Goal: Navigation & Orientation: Find specific page/section

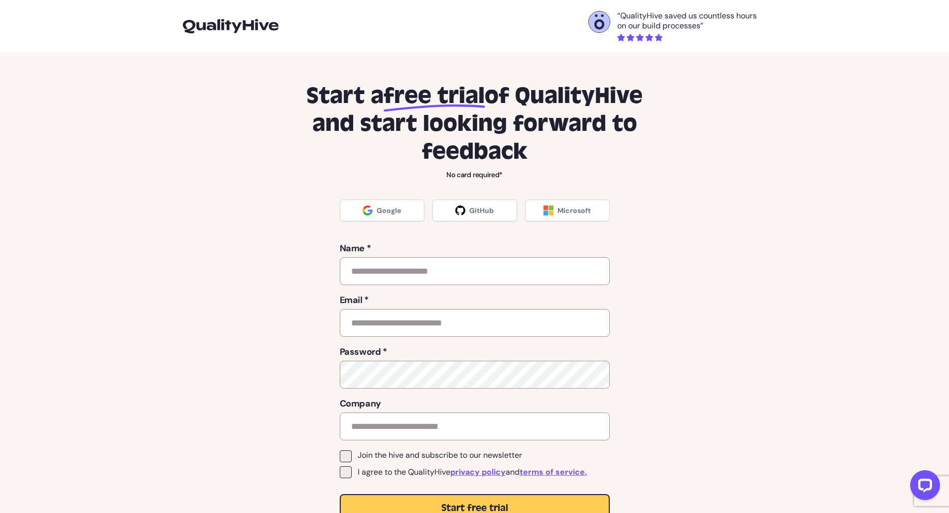
click at [225, 20] on img at bounding box center [231, 26] width 96 height 14
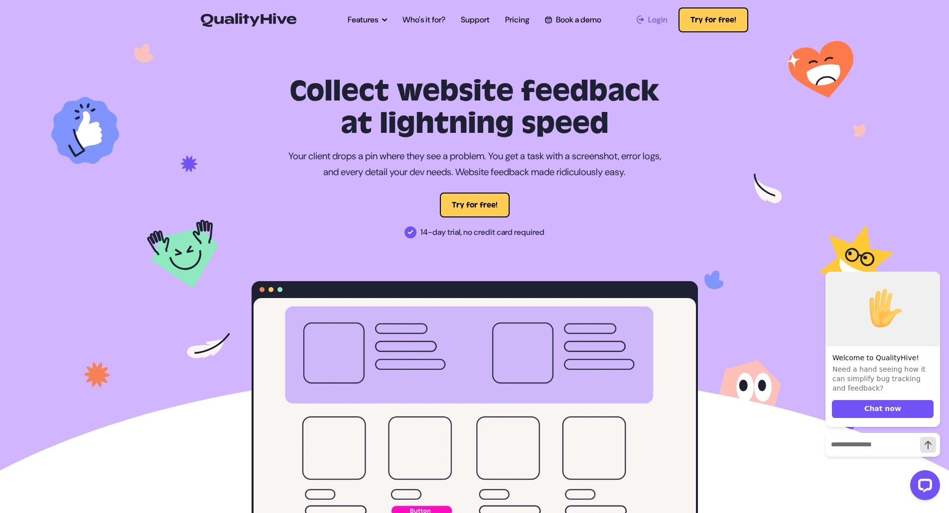
click at [654, 18] on span "Login" at bounding box center [657, 20] width 19 height 12
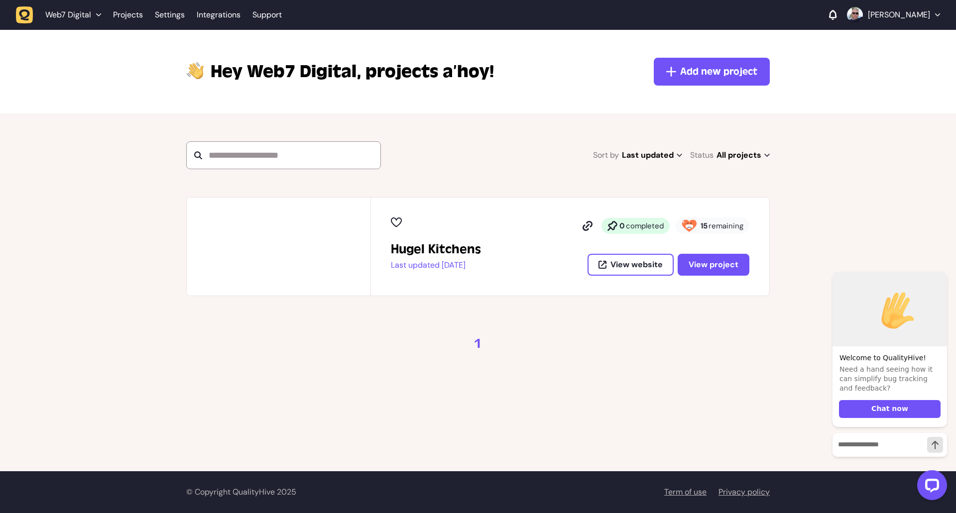
click at [921, 13] on p "Andy Tate" at bounding box center [899, 15] width 62 height 10
click at [883, 35] on link "Profile" at bounding box center [893, 37] width 77 height 10
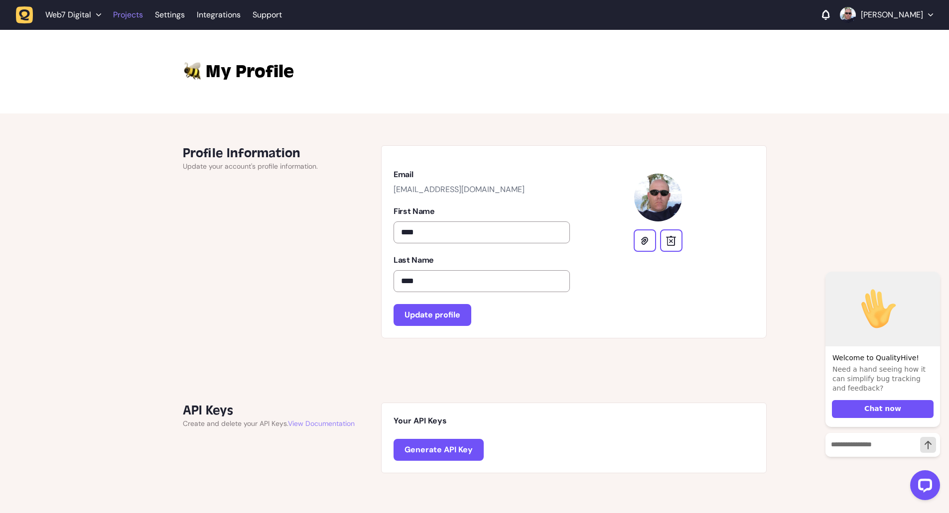
click at [120, 18] on link "Projects" at bounding box center [128, 15] width 30 height 18
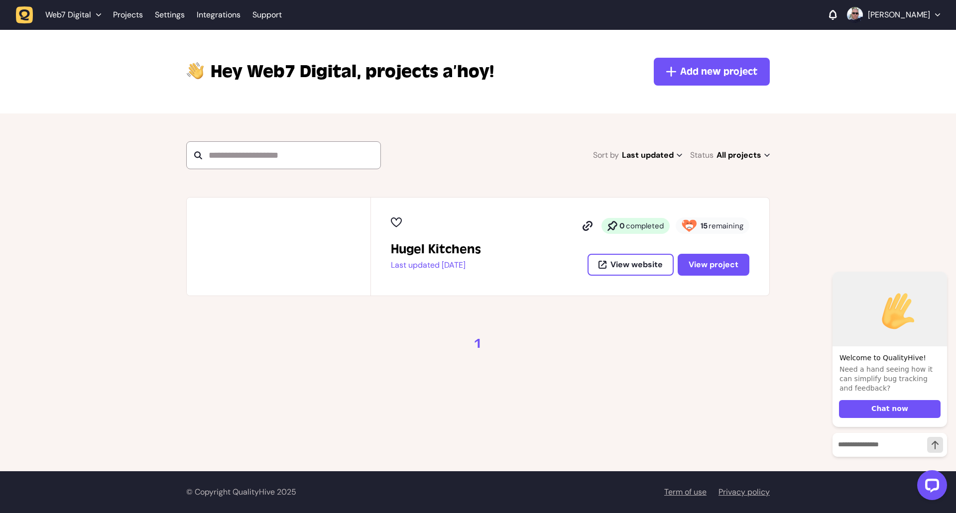
drag, startPoint x: 120, startPoint y: 18, endPoint x: 53, endPoint y: 96, distance: 102.8
click at [53, 96] on div "Hey Web7 Digital, projects a’hoy! Add new project" at bounding box center [478, 72] width 956 height 84
click at [89, 10] on span "Web7 Digital" at bounding box center [68, 15] width 46 height 10
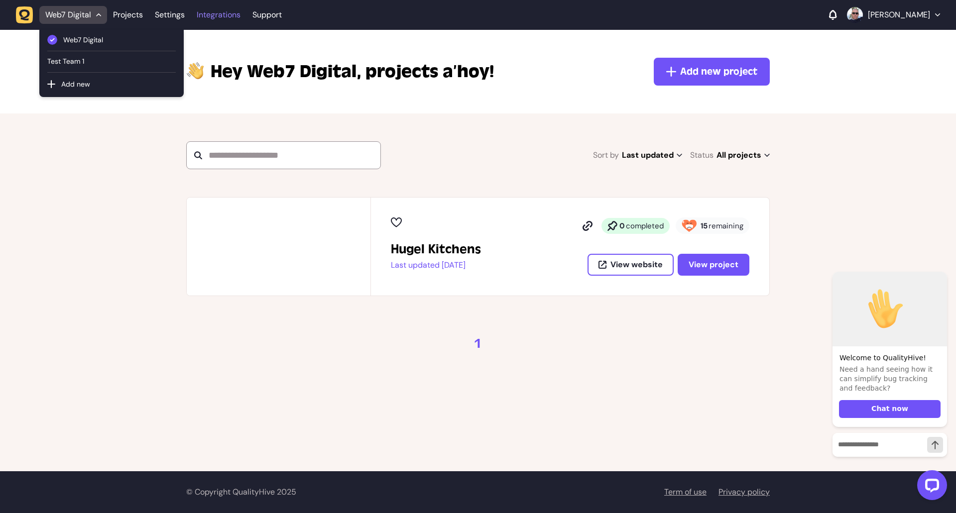
click at [203, 13] on link "Integrations" at bounding box center [219, 15] width 44 height 18
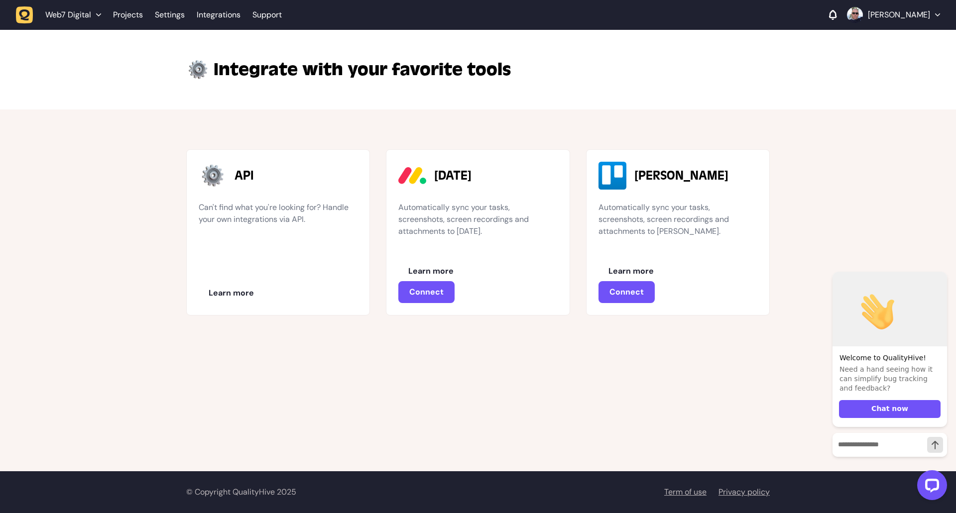
click at [920, 14] on p "Andy Tate" at bounding box center [899, 15] width 62 height 10
click at [891, 56] on link "Projects" at bounding box center [893, 57] width 77 height 10
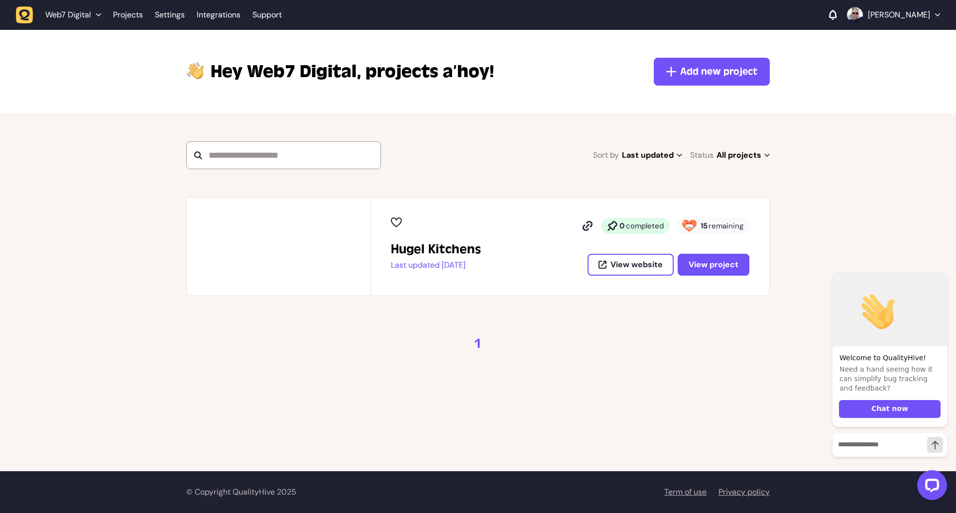
click at [913, 16] on p "Andy Tate" at bounding box center [899, 15] width 62 height 10
click at [882, 36] on link "Profile" at bounding box center [893, 37] width 77 height 10
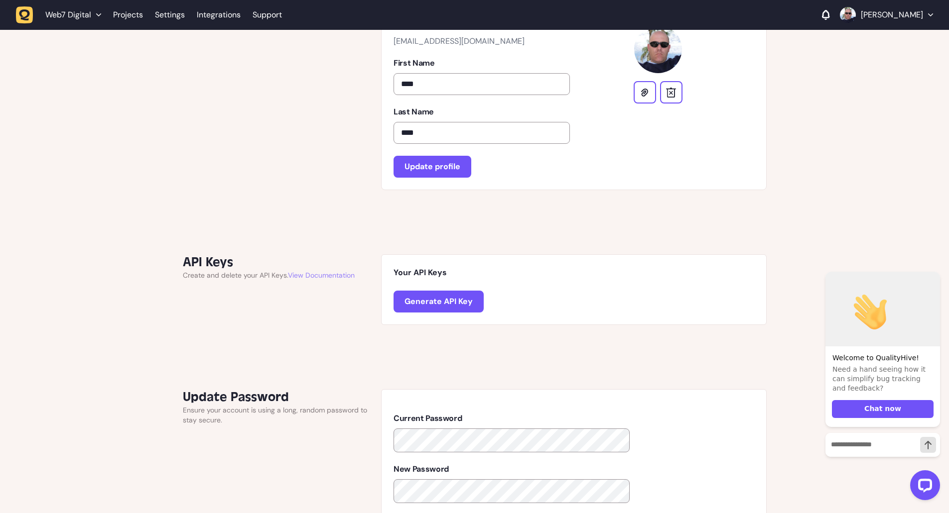
scroll to position [100, 0]
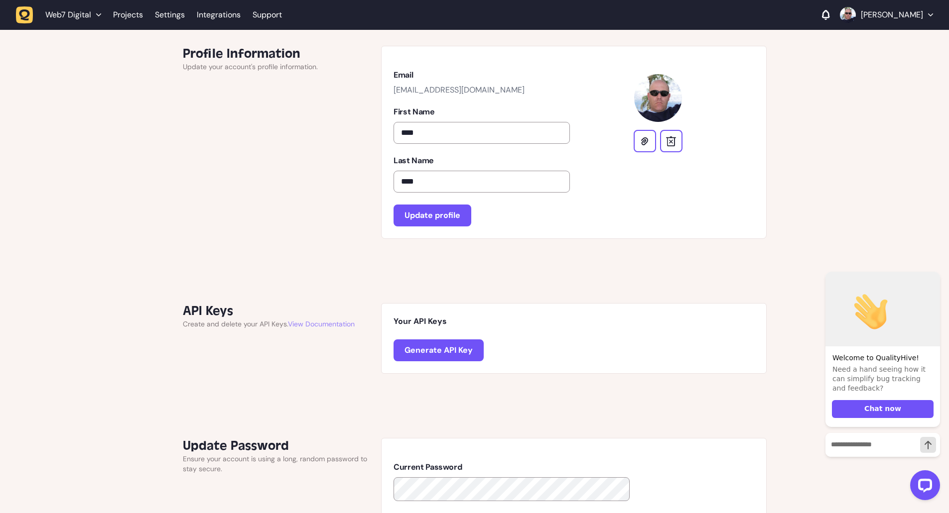
click at [25, 15] on icon "button" at bounding box center [24, 14] width 17 height 17
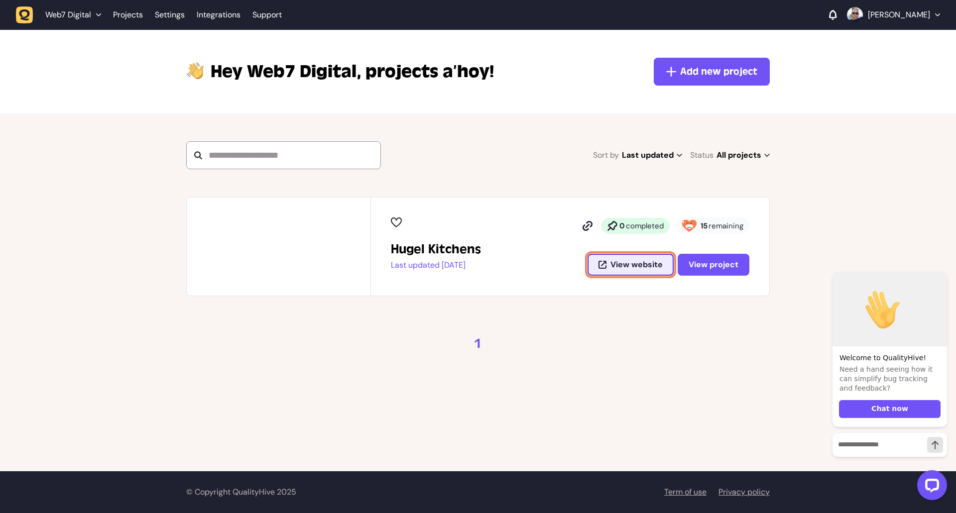
click at [629, 263] on span "View website" at bounding box center [637, 265] width 52 height 8
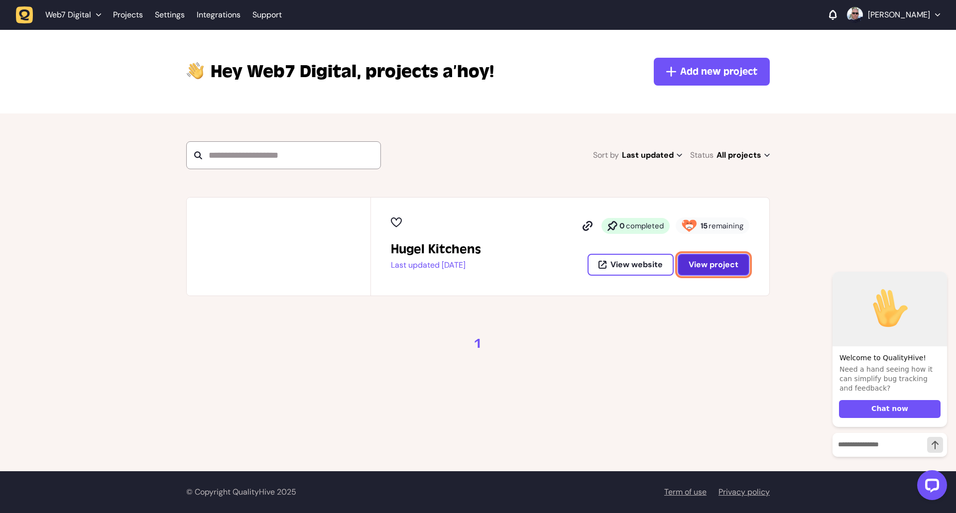
click at [704, 261] on span "View project" at bounding box center [714, 265] width 50 height 8
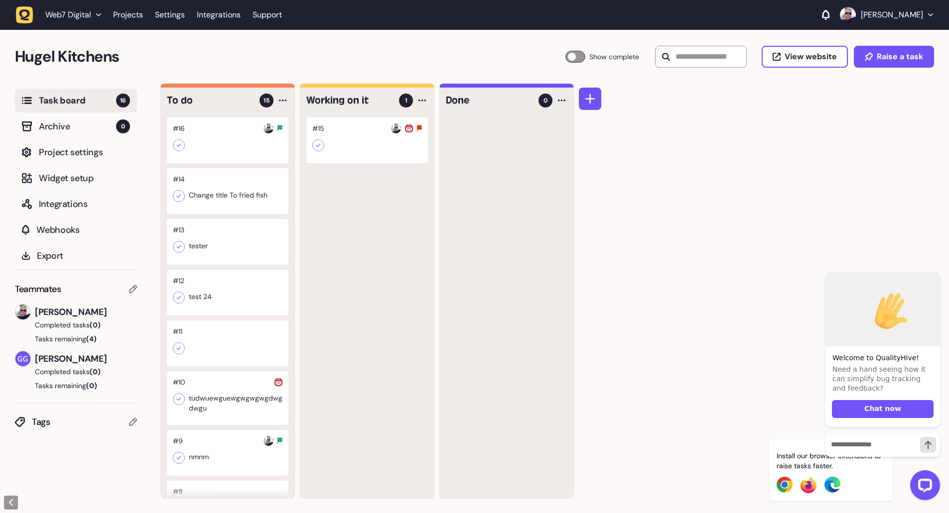
click at [359, 135] on div at bounding box center [367, 141] width 122 height 46
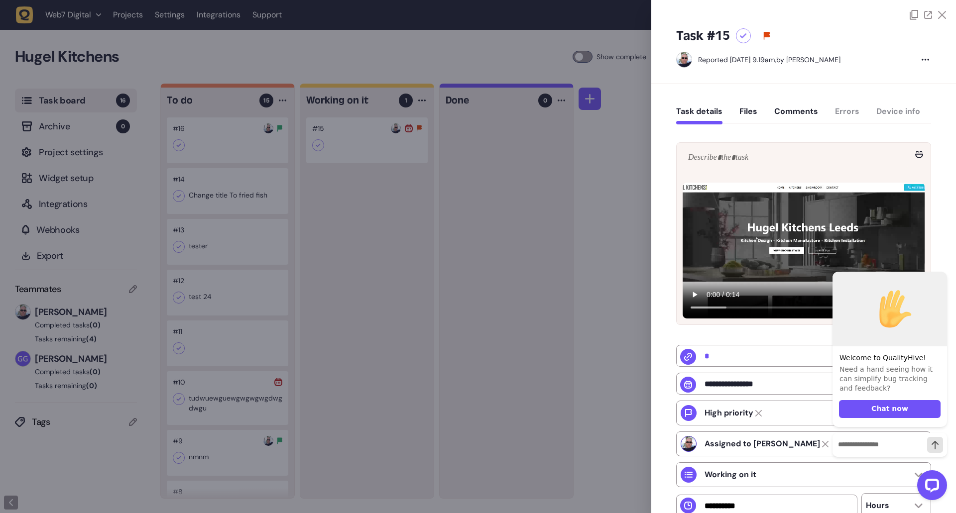
drag, startPoint x: 359, startPoint y: 135, endPoint x: 942, endPoint y: 14, distance: 595.0
click at [942, 14] on icon at bounding box center [942, 15] width 8 height 8
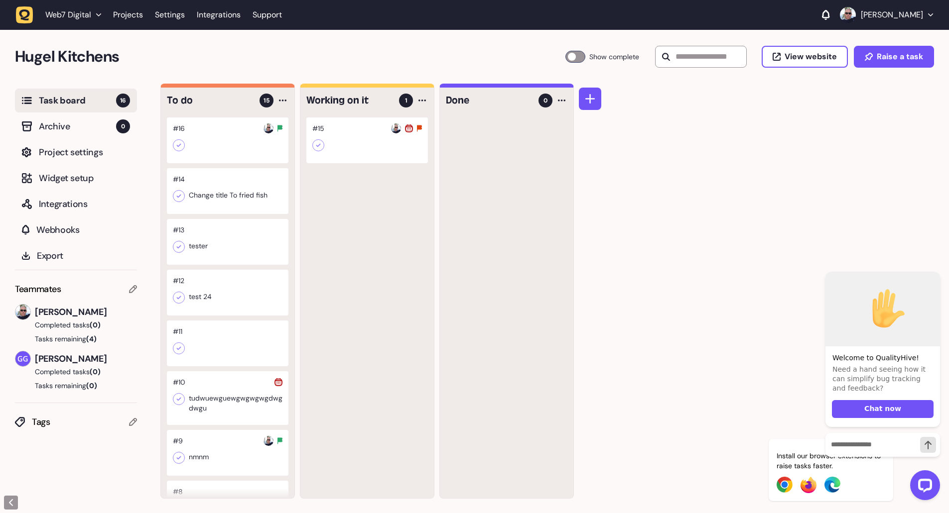
drag, startPoint x: 247, startPoint y: 191, endPoint x: 228, endPoint y: 195, distance: 19.8
drag, startPoint x: 228, startPoint y: 195, endPoint x: 492, endPoint y: 226, distance: 266.3
click at [492, 226] on div at bounding box center [506, 308] width 133 height 381
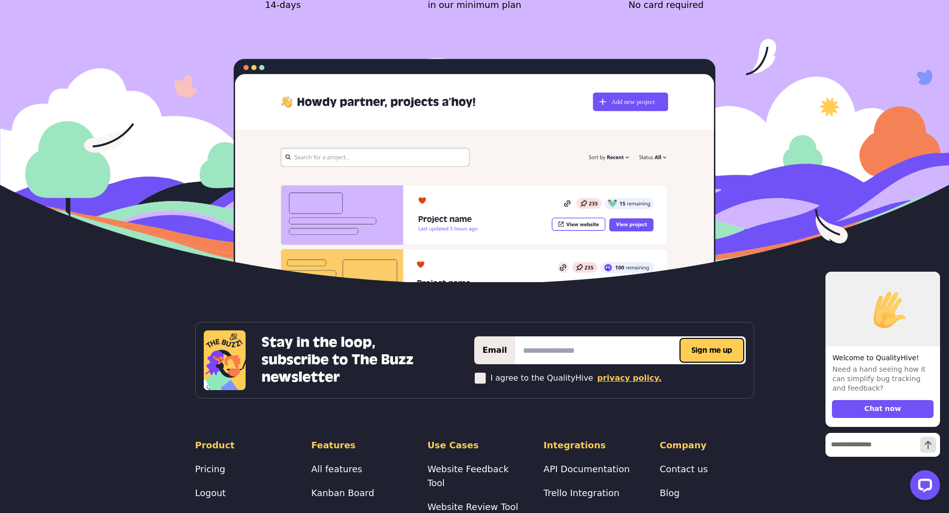
scroll to position [2219, 0]
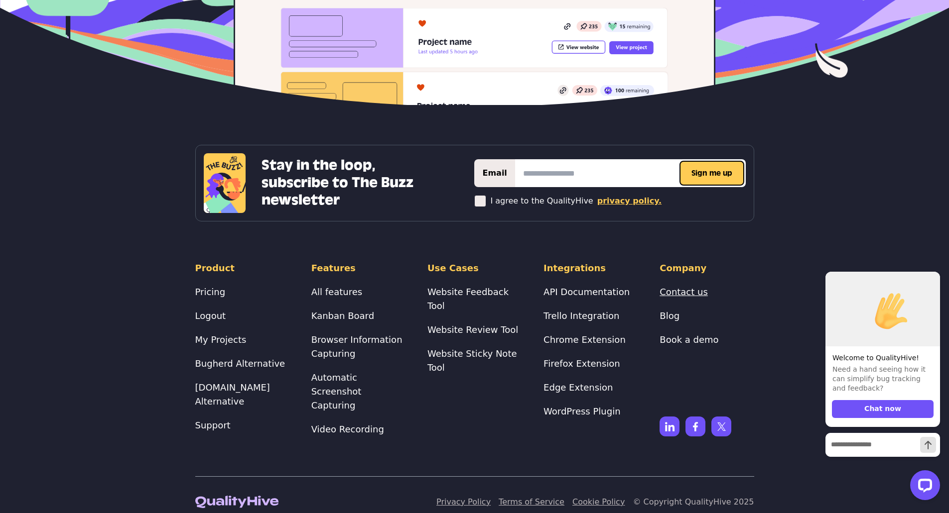
click at [687, 292] on link "Contact us" at bounding box center [683, 292] width 48 height 10
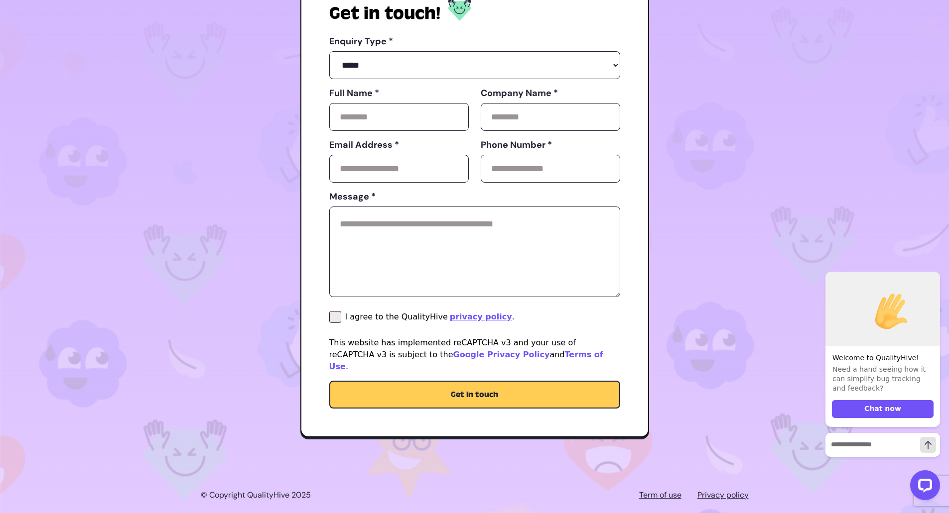
click at [719, 490] on link "Privacy policy" at bounding box center [722, 496] width 51 height 12
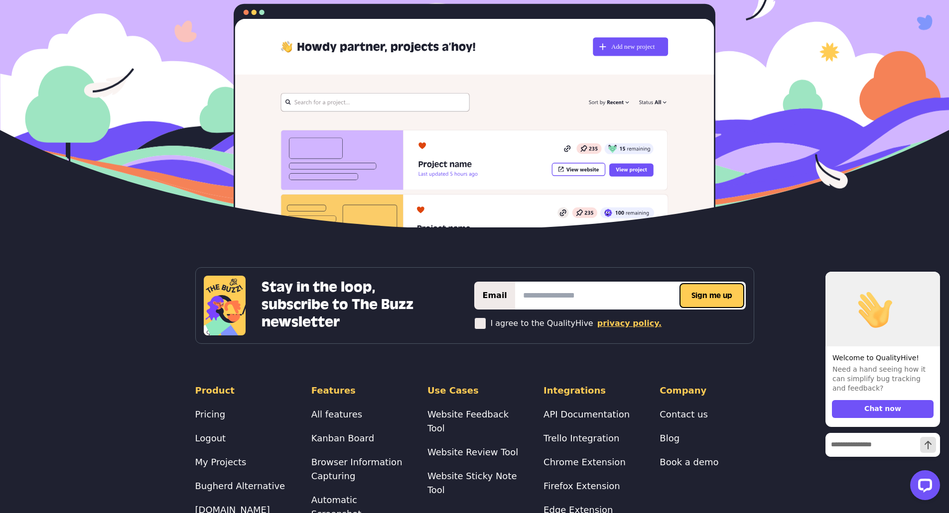
scroll to position [1814, 0]
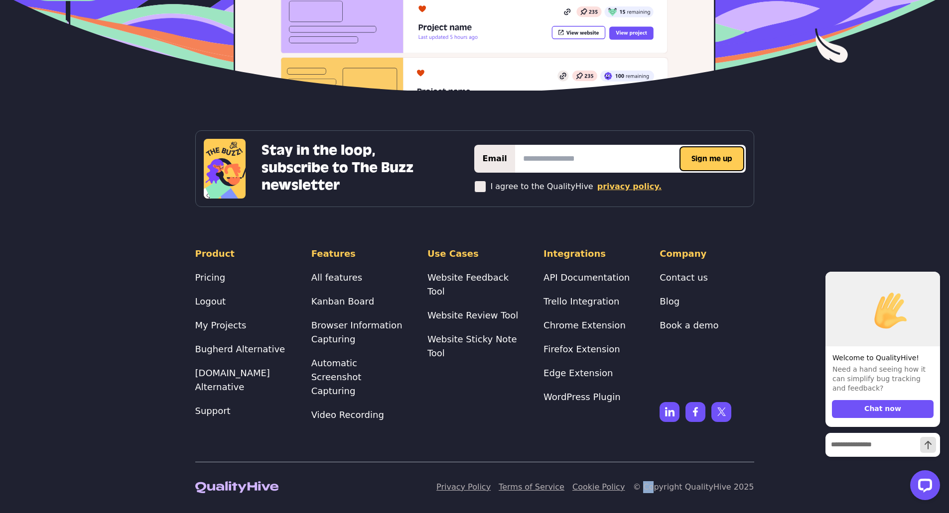
drag, startPoint x: 663, startPoint y: 481, endPoint x: 642, endPoint y: 486, distance: 21.0
click at [651, 486] on div "Privacy Policy Terms of Service Cookie Policy © Copyright QualityHive 2025" at bounding box center [474, 478] width 559 height 32
click at [491, 486] on link "Privacy Policy" at bounding box center [463, 487] width 54 height 9
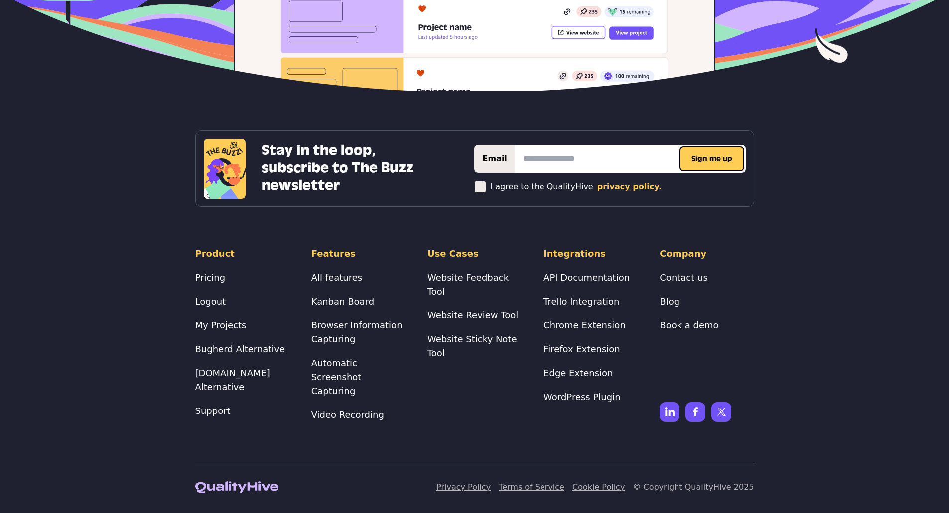
click at [559, 485] on link "Terms of Service" at bounding box center [532, 487] width 66 height 9
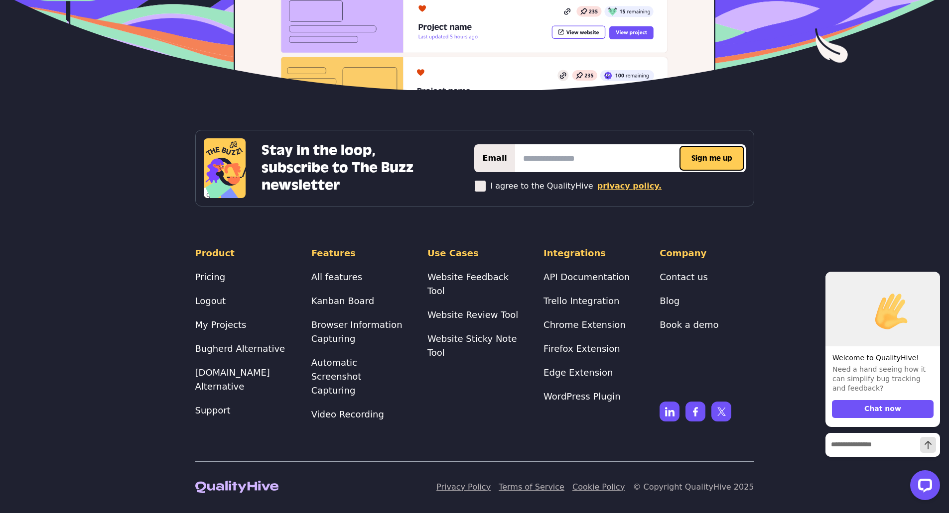
scroll to position [3906, 0]
click at [893, 404] on button "Chat now" at bounding box center [883, 409] width 102 height 18
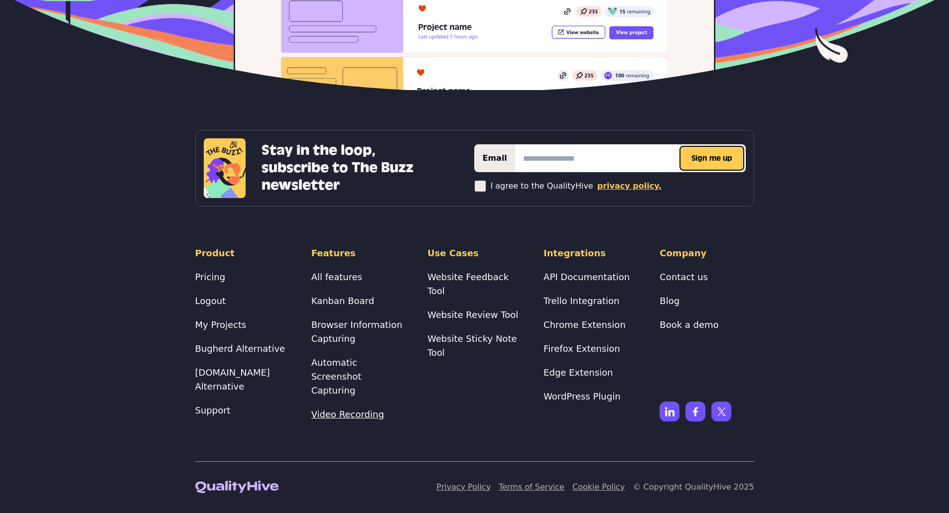
click at [347, 414] on link "Video Recording" at bounding box center [347, 414] width 73 height 10
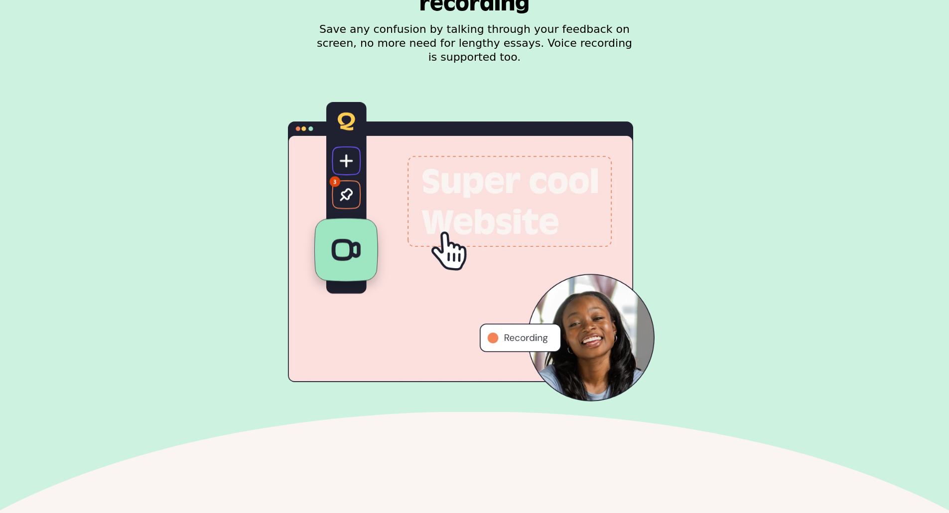
scroll to position [1046, 0]
